Goal: Task Accomplishment & Management: Manage account settings

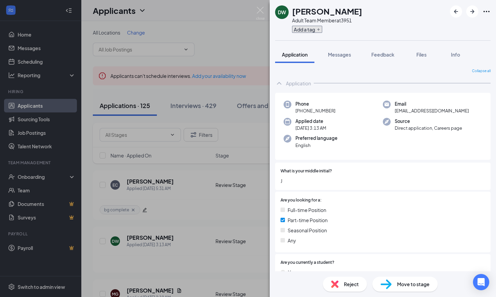
click at [316, 27] on button "Add a tag" at bounding box center [307, 29] width 30 height 7
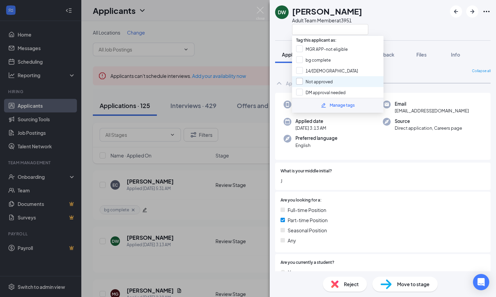
click at [317, 82] on input "Not approved" at bounding box center [314, 81] width 37 height 7
checkbox input "true"
drag, startPoint x: 329, startPoint y: 172, endPoint x: 325, endPoint y: 178, distance: 7.0
click at [329, 173] on span "What is your middle initial?" at bounding box center [305, 171] width 51 height 6
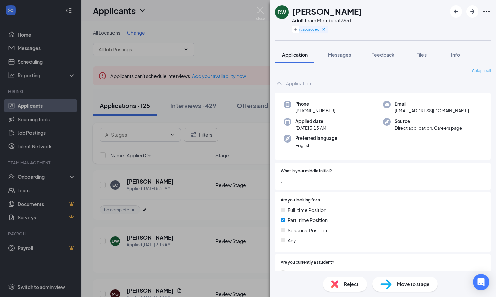
click at [345, 284] on span "Reject" at bounding box center [351, 283] width 15 height 7
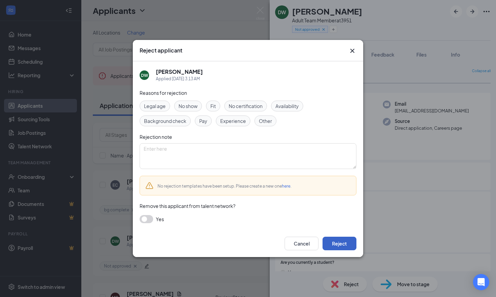
click at [341, 245] on button "Reject" at bounding box center [339, 244] width 34 height 14
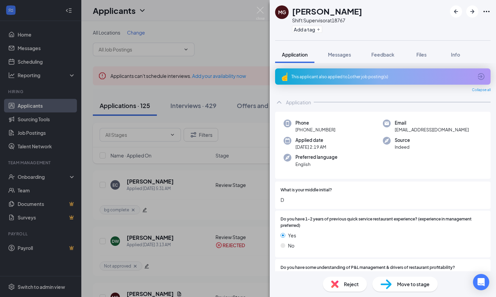
click at [178, 212] on div "MG [PERSON_NAME] Shift Supervisor at 18767 Add a tag Application Messages Feedb…" at bounding box center [248, 148] width 496 height 297
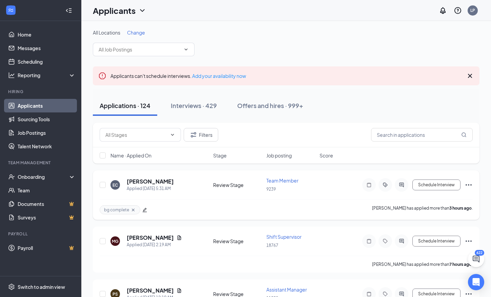
scroll to position [68, 0]
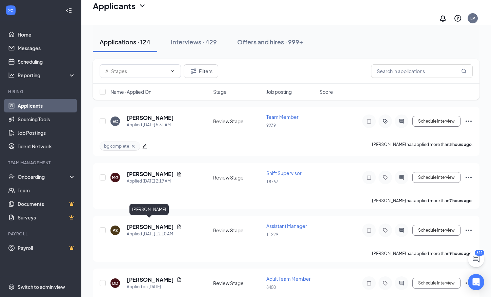
drag, startPoint x: 156, startPoint y: 220, endPoint x: 200, endPoint y: 206, distance: 46.5
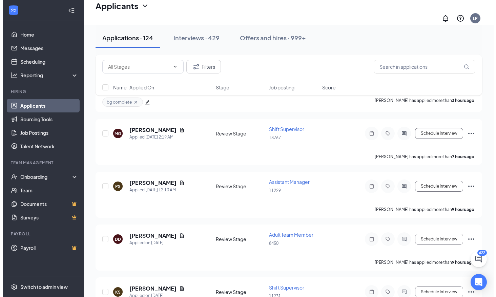
scroll to position [169, 0]
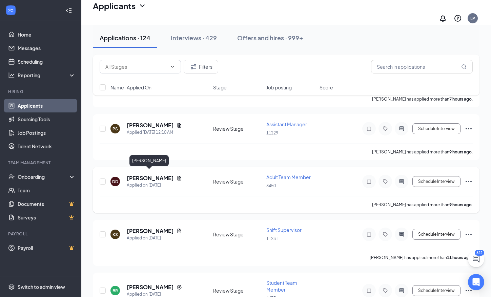
click at [156, 174] on h5 "[PERSON_NAME]" at bounding box center [150, 177] width 47 height 7
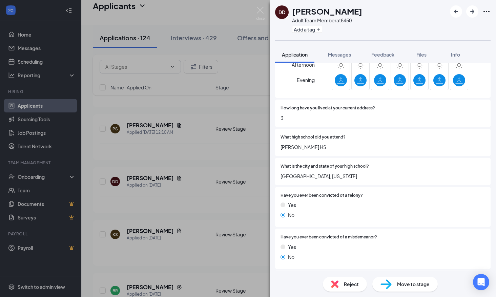
scroll to position [440, 0]
drag, startPoint x: 317, startPoint y: 24, endPoint x: 312, endPoint y: 28, distance: 6.5
click at [317, 24] on div "Add a tag" at bounding box center [327, 29] width 70 height 11
click at [311, 29] on button "Add a tag" at bounding box center [307, 29] width 30 height 7
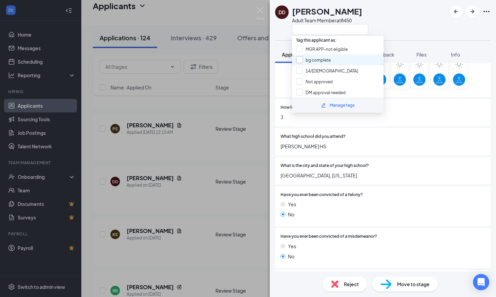
drag, startPoint x: 319, startPoint y: 56, endPoint x: 357, endPoint y: 130, distance: 83.6
click at [319, 57] on input "bg complete" at bounding box center [313, 59] width 35 height 7
checkbox input "true"
drag, startPoint x: 361, startPoint y: 140, endPoint x: 370, endPoint y: 172, distance: 33.7
click at [361, 140] on div "What high school did you attend? [PERSON_NAME] HS" at bounding box center [382, 141] width 204 height 17
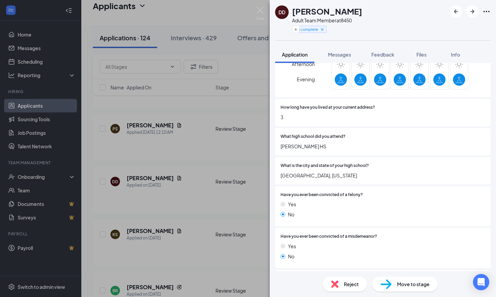
click at [398, 288] on div "Move to stage" at bounding box center [404, 284] width 65 height 15
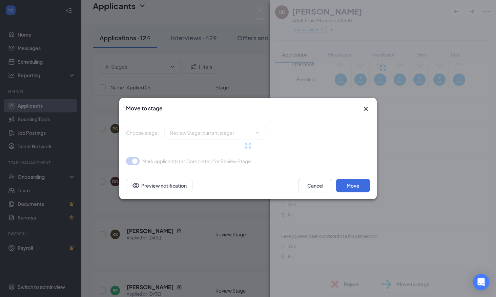
type input "Onsite Interview (next stage)"
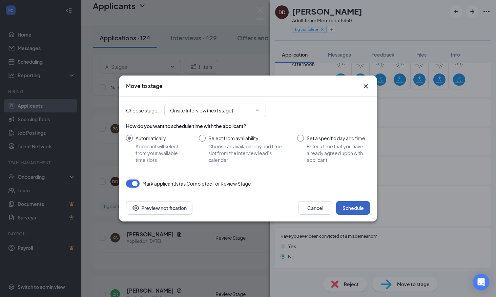
drag, startPoint x: 355, startPoint y: 204, endPoint x: 364, endPoint y: 208, distance: 9.9
click at [355, 204] on button "Schedule" at bounding box center [353, 208] width 34 height 14
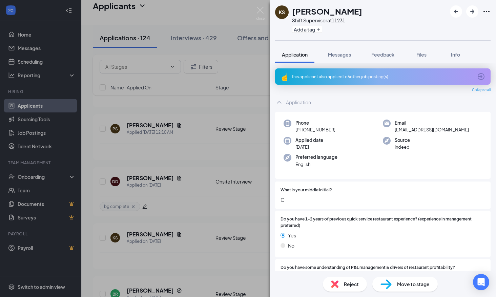
click at [217, 142] on div "KS [PERSON_NAME] Shift Supervisor at 11231 Add a tag Application Messages Feedb…" at bounding box center [248, 148] width 496 height 297
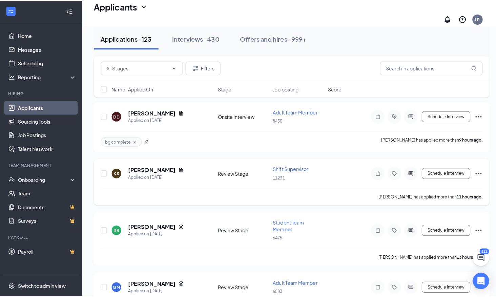
scroll to position [237, 0]
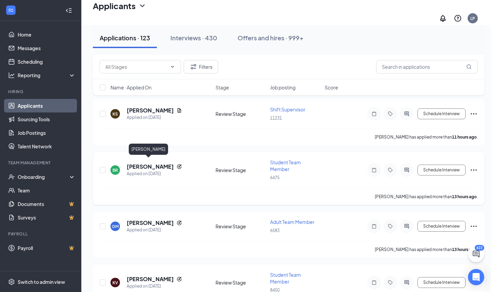
click at [152, 163] on h5 "[PERSON_NAME]" at bounding box center [150, 166] width 47 height 7
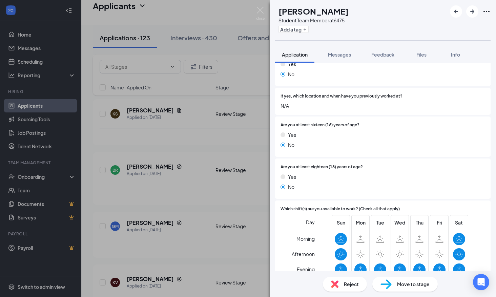
scroll to position [271, 0]
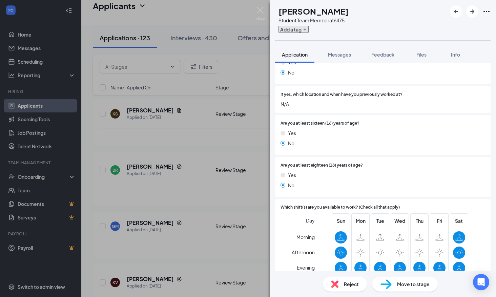
click at [305, 32] on button "Add a tag" at bounding box center [293, 29] width 30 height 7
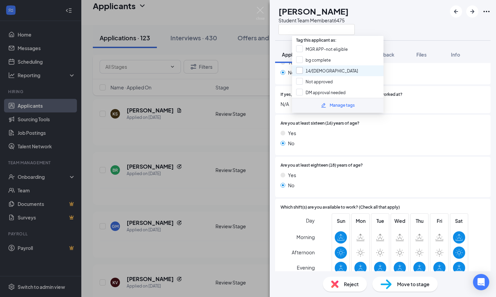
click at [308, 69] on input "14/[DEMOGRAPHIC_DATA]" at bounding box center [327, 70] width 62 height 7
checkbox input "true"
click at [309, 80] on input "Not approved" at bounding box center [314, 81] width 37 height 7
checkbox input "true"
click at [318, 203] on div "Which shift(s) are you available to work? (Check all that apply) Day Morning Af…" at bounding box center [382, 242] width 215 height 87
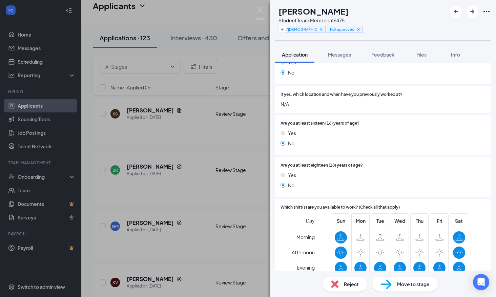
click at [341, 278] on div "Reject" at bounding box center [345, 284] width 44 height 15
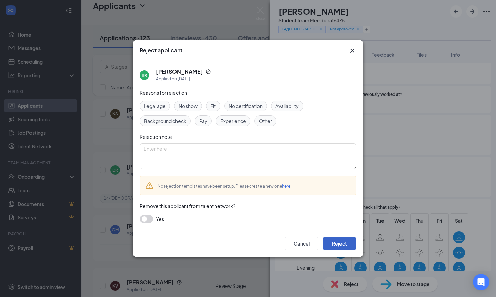
click at [345, 245] on button "Reject" at bounding box center [339, 244] width 34 height 14
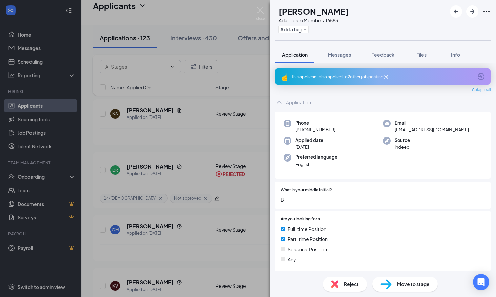
click at [209, 250] on div "GM [PERSON_NAME] Adult Team Member at 6583 Add a tag Application Messages Feedb…" at bounding box center [248, 148] width 496 height 297
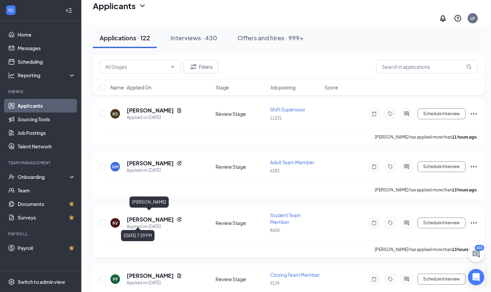
click at [170, 223] on div "Applied on [DATE]" at bounding box center [154, 226] width 55 height 7
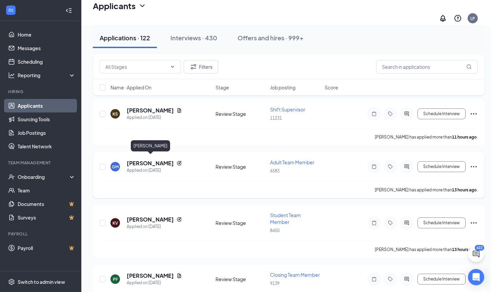
click at [167, 159] on h5 "[PERSON_NAME]" at bounding box center [150, 162] width 47 height 7
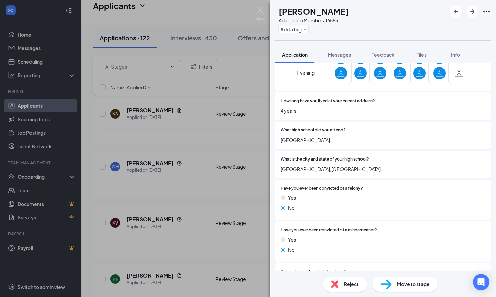
scroll to position [474, 0]
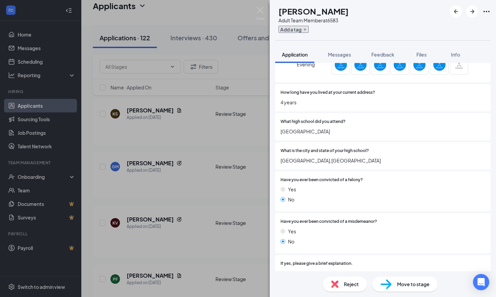
click at [307, 31] on button "Add a tag" at bounding box center [293, 29] width 30 height 7
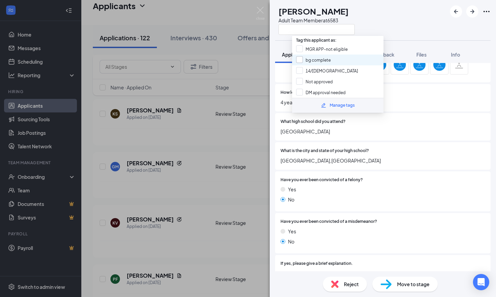
click at [323, 62] on input "bg complete" at bounding box center [313, 59] width 35 height 7
checkbox input "true"
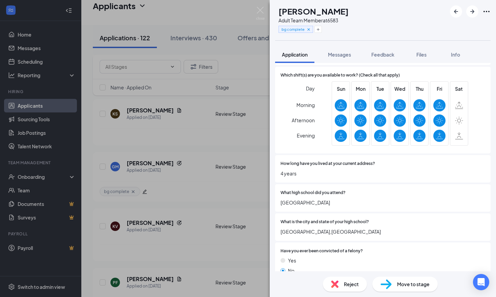
scroll to position [305, 0]
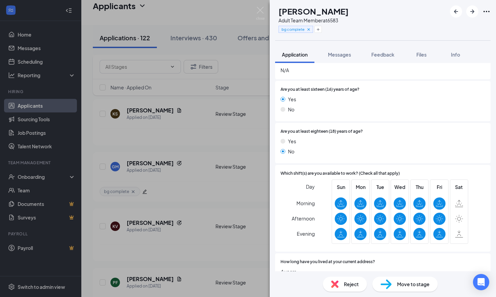
click at [404, 292] on div "Reject Move to stage" at bounding box center [382, 284] width 226 height 26
click at [405, 287] on span "Move to stage" at bounding box center [413, 283] width 32 height 7
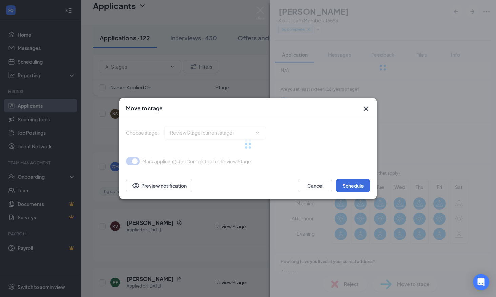
type input "Onsite Interview (next stage)"
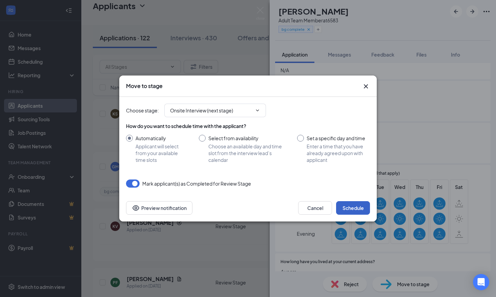
click at [346, 208] on button "Schedule" at bounding box center [353, 208] width 34 height 14
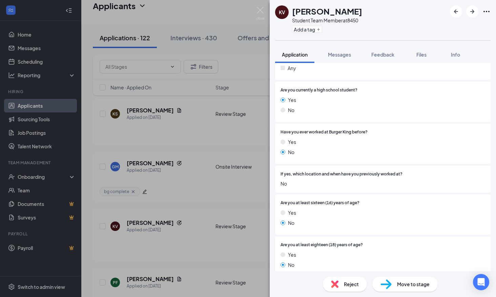
scroll to position [203, 0]
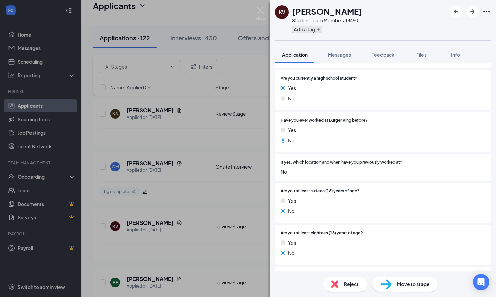
click at [310, 30] on button "Add a tag" at bounding box center [307, 29] width 30 height 7
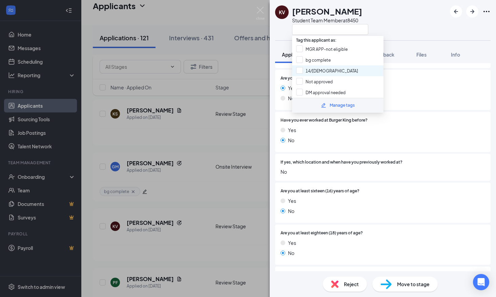
click at [311, 74] on div "14/[DEMOGRAPHIC_DATA]" at bounding box center [337, 70] width 91 height 11
checkbox input "true"
click at [312, 80] on input "Not approved" at bounding box center [314, 81] width 37 height 7
checkbox input "true"
drag, startPoint x: 379, startPoint y: 189, endPoint x: 375, endPoint y: 191, distance: 4.3
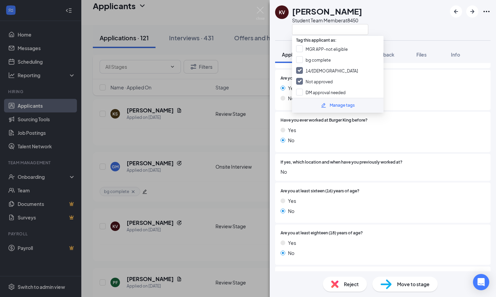
click at [378, 189] on div at bounding box center [422, 191] width 126 height 6
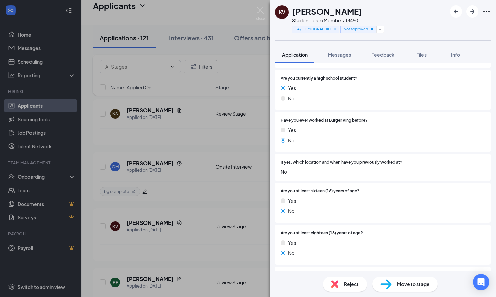
click at [347, 281] on span "Reject" at bounding box center [351, 283] width 15 height 7
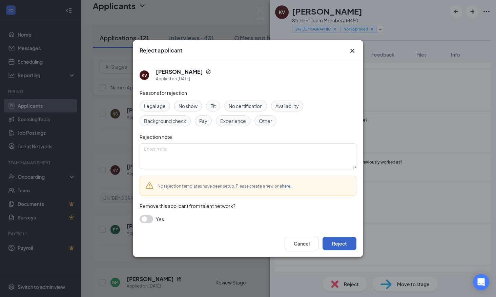
click at [343, 246] on button "Reject" at bounding box center [339, 244] width 34 height 14
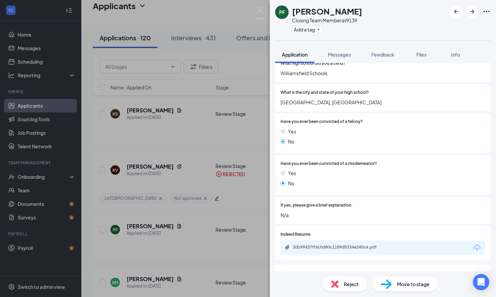
scroll to position [474, 0]
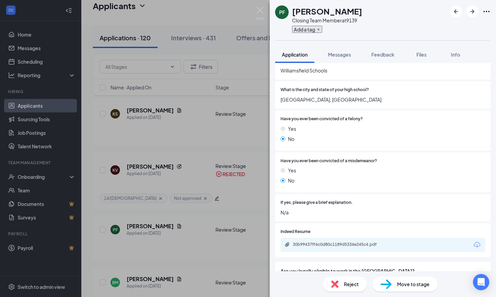
click at [301, 28] on button "Add a tag" at bounding box center [307, 29] width 30 height 7
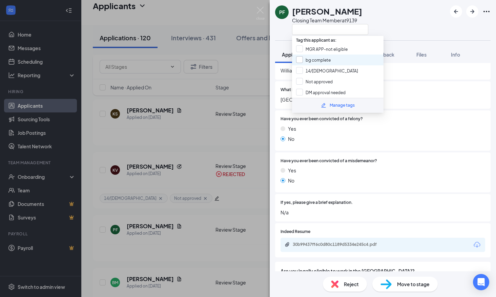
click at [316, 58] on input "bg complete" at bounding box center [313, 59] width 35 height 7
checkbox input "true"
drag, startPoint x: 467, startPoint y: 216, endPoint x: 462, endPoint y: 209, distance: 7.9
click at [463, 210] on span "N/a" at bounding box center [382, 212] width 204 height 7
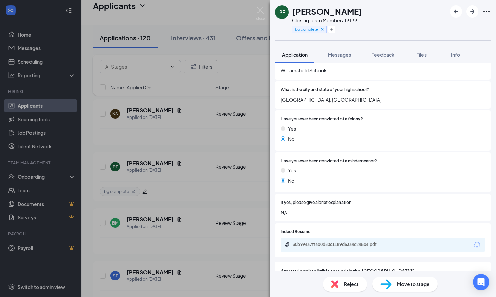
click at [417, 288] on div "Move to stage" at bounding box center [404, 284] width 65 height 15
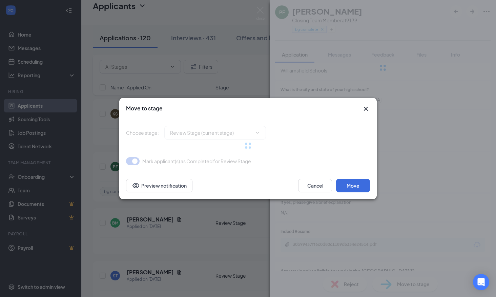
type input "Onsite Interview (next stage)"
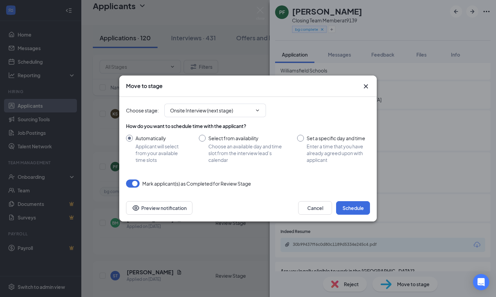
drag, startPoint x: 336, startPoint y: 191, endPoint x: 342, endPoint y: 196, distance: 8.2
click at [339, 194] on div "Move to stage Choose stage : Onsite Interview (next stage) How do you want to s…" at bounding box center [247, 148] width 257 height 146
click at [345, 202] on button "Schedule" at bounding box center [353, 208] width 34 height 14
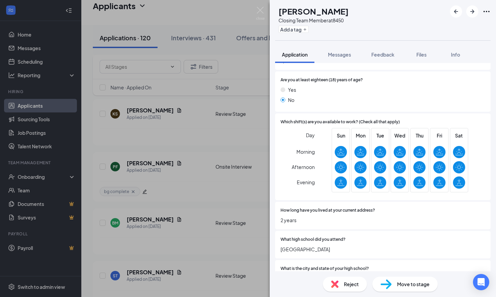
scroll to position [237, 0]
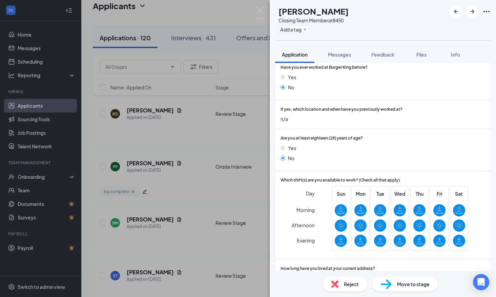
click at [303, 22] on div "Closing Team Member at 8450" at bounding box center [313, 20] width 70 height 7
click at [299, 35] on div "BM [PERSON_NAME] Closing Team Member at 8450 Add a tag" at bounding box center [382, 20] width 226 height 40
click at [302, 29] on button "Add a tag" at bounding box center [293, 29] width 30 height 7
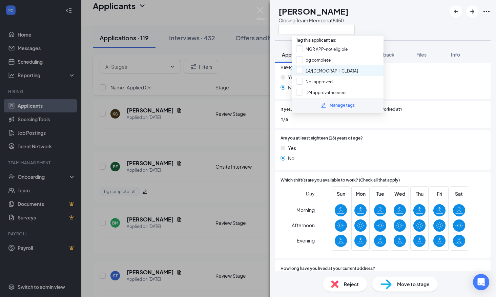
click at [331, 65] on div "14/[DEMOGRAPHIC_DATA]" at bounding box center [337, 70] width 91 height 11
checkbox input "true"
click at [329, 59] on input "bg complete" at bounding box center [313, 59] width 35 height 7
checkbox input "true"
click at [323, 75] on div "14/[DEMOGRAPHIC_DATA]" at bounding box center [337, 70] width 91 height 11
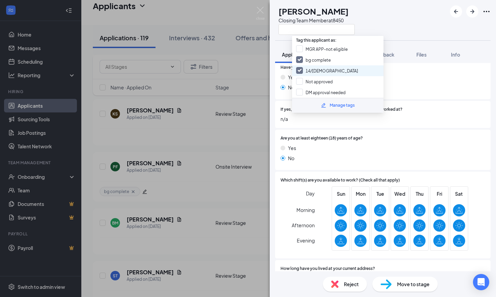
checkbox input "false"
click at [391, 179] on span "Which shift(s) are you available to work? (Check all that apply)" at bounding box center [339, 180] width 119 height 6
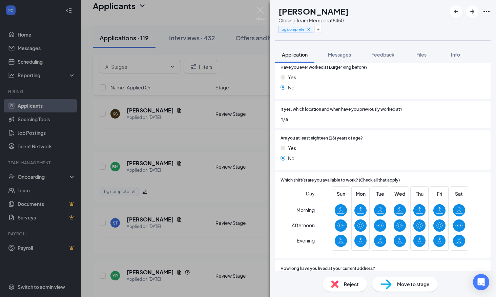
click at [396, 280] on div "Move to stage" at bounding box center [404, 284] width 65 height 15
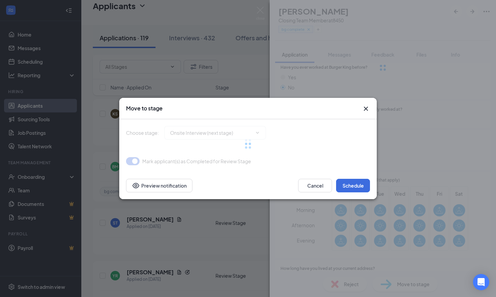
type input "Onsite Interview (next stage)"
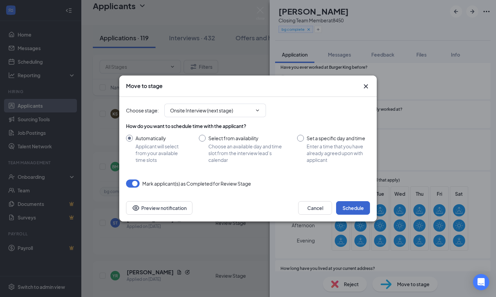
click at [351, 214] on div "Cancel Schedule Preview notification" at bounding box center [247, 207] width 257 height 27
click at [357, 202] on button "Schedule" at bounding box center [353, 208] width 34 height 14
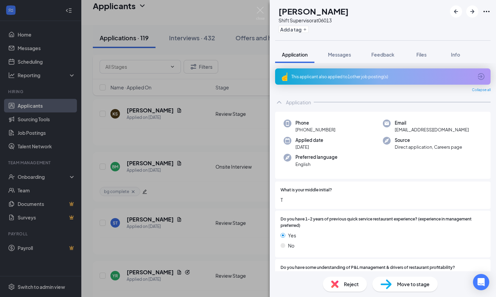
click at [209, 217] on div "ST [PERSON_NAME] Shift Supervisor at 06013 Add a tag Application Messages Feedb…" at bounding box center [248, 148] width 496 height 297
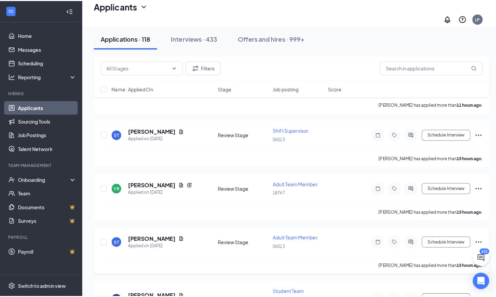
scroll to position [305, 0]
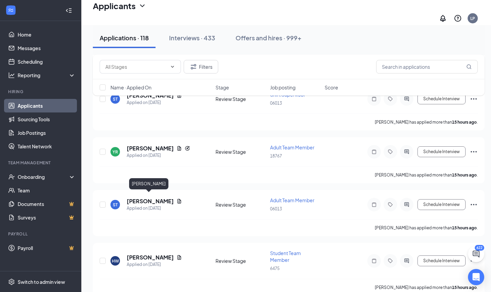
drag, startPoint x: 152, startPoint y: 196, endPoint x: 153, endPoint y: 191, distance: 4.6
click at [152, 197] on h5 "[PERSON_NAME]" at bounding box center [150, 200] width 47 height 7
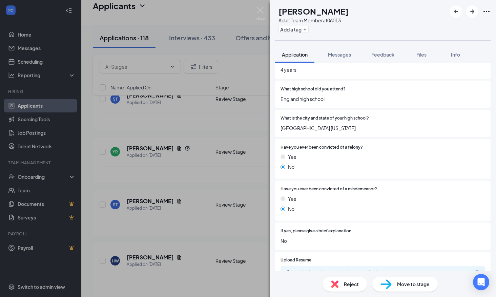
scroll to position [508, 0]
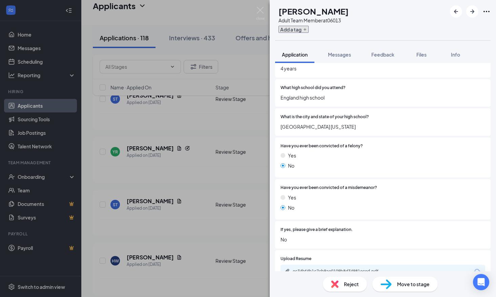
click at [304, 30] on button "Add a tag" at bounding box center [293, 29] width 30 height 7
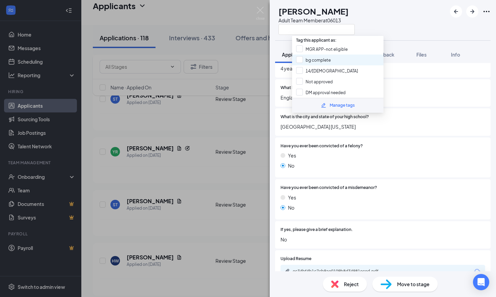
click at [313, 56] on div "bg complete" at bounding box center [337, 60] width 91 height 11
checkbox input "true"
click at [456, 232] on div at bounding box center [418, 229] width 132 height 6
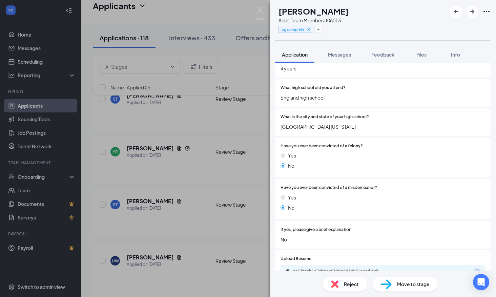
click at [401, 285] on span "Move to stage" at bounding box center [413, 283] width 32 height 7
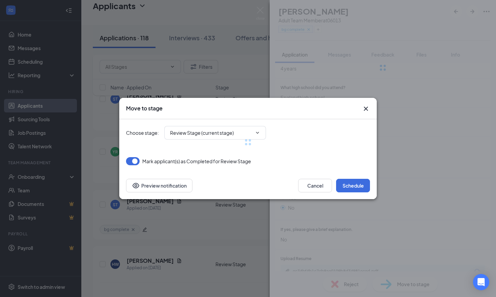
type input "Onsite Interview (next stage)"
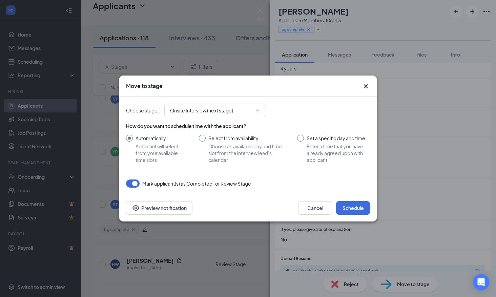
click at [353, 197] on div "Cancel Schedule Preview notification" at bounding box center [247, 207] width 257 height 27
click at [352, 209] on button "Schedule" at bounding box center [353, 208] width 34 height 14
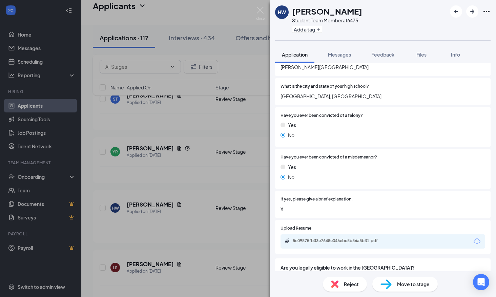
scroll to position [542, 0]
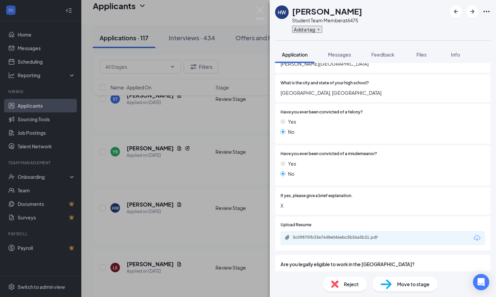
click at [294, 27] on button "Add a tag" at bounding box center [307, 29] width 30 height 7
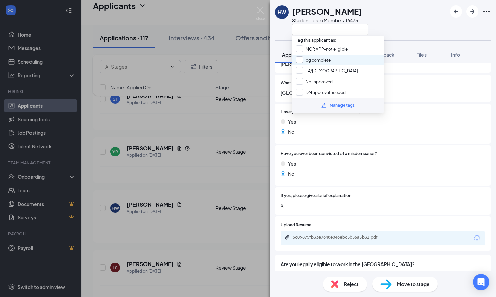
click at [313, 56] on input "bg complete" at bounding box center [313, 59] width 35 height 7
checkbox input "true"
click at [378, 188] on div "If yes, please give a brief explanation. X" at bounding box center [382, 200] width 215 height 27
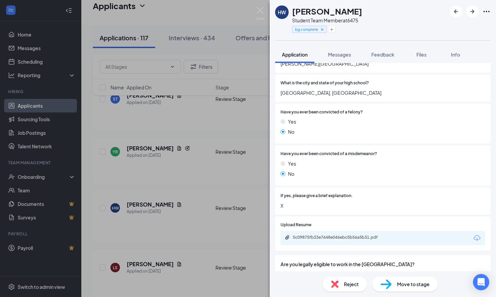
click at [411, 278] on div "Move to stage" at bounding box center [404, 284] width 65 height 15
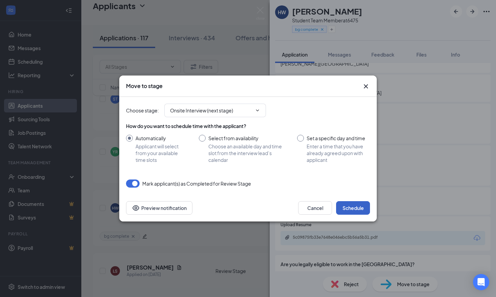
click at [357, 204] on button "Schedule" at bounding box center [353, 208] width 34 height 14
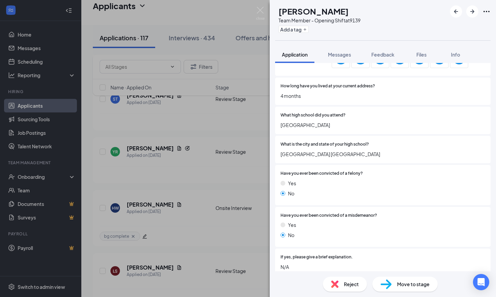
scroll to position [440, 0]
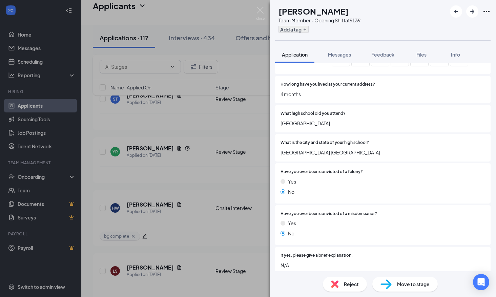
drag, startPoint x: 300, startPoint y: 23, endPoint x: 300, endPoint y: 29, distance: 6.1
click at [300, 25] on div "[PERSON_NAME] Team Member - Opening Shift at 9139 Add a tag" at bounding box center [319, 19] width 82 height 29
click at [300, 30] on button "Add a tag" at bounding box center [293, 29] width 30 height 7
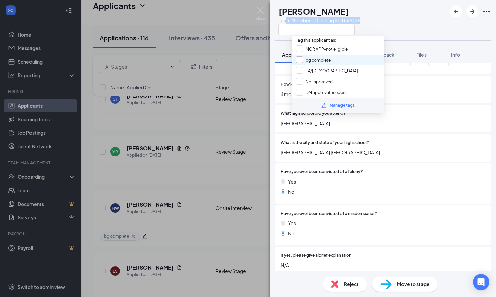
click at [327, 61] on input "bg complete" at bounding box center [313, 59] width 35 height 7
checkbox input "true"
click at [417, 200] on div "Have you ever been convicted of a felony? Yes No" at bounding box center [382, 183] width 215 height 40
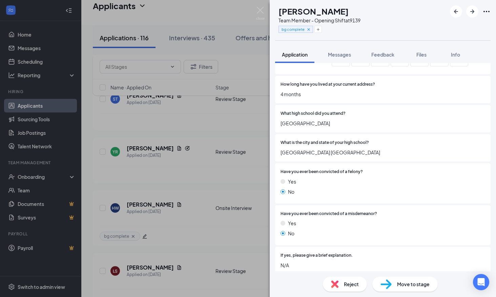
click at [406, 279] on div "Move to stage" at bounding box center [404, 284] width 65 height 15
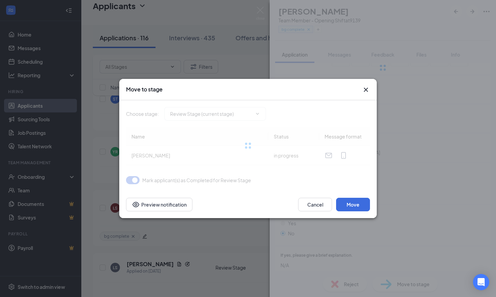
type input "Onsite Interview (next stage)"
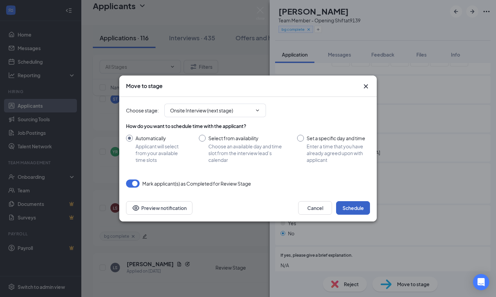
click at [352, 209] on button "Schedule" at bounding box center [353, 208] width 34 height 14
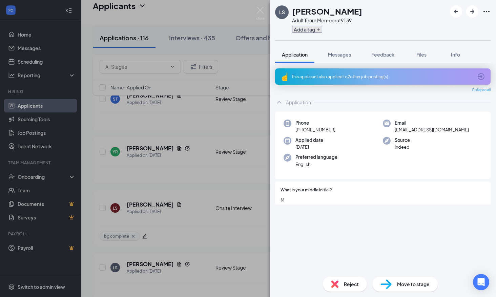
click at [307, 28] on button "Add a tag" at bounding box center [307, 29] width 30 height 7
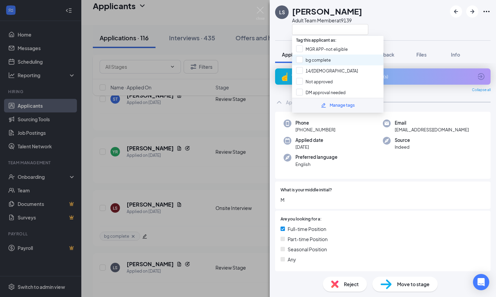
click at [315, 55] on div "bg complete" at bounding box center [337, 60] width 91 height 11
checkbox input "true"
click at [371, 174] on div "Phone [PHONE_NUMBER] Email [EMAIL_ADDRESS][DOMAIN_NAME] Applied date [DATE] Sou…" at bounding box center [382, 145] width 215 height 67
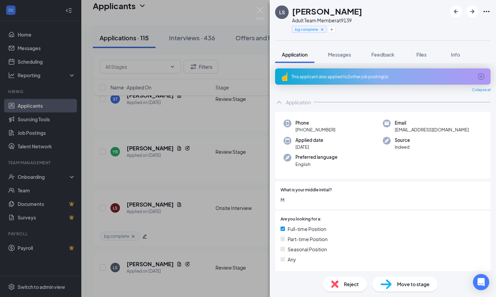
click at [420, 282] on span "Move to stage" at bounding box center [413, 283] width 32 height 7
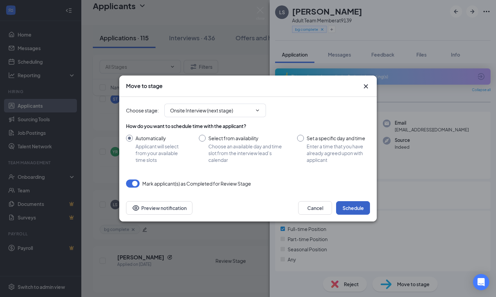
click at [347, 207] on button "Schedule" at bounding box center [353, 208] width 34 height 14
